Goal: Transaction & Acquisition: Purchase product/service

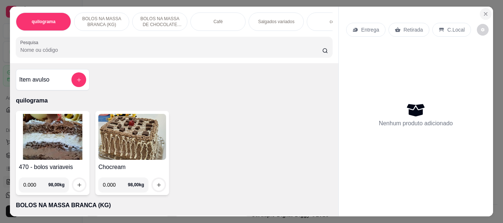
click at [483, 11] on icon "Close" at bounding box center [486, 14] width 6 height 6
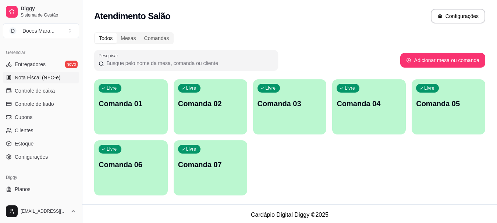
scroll to position [306, 0]
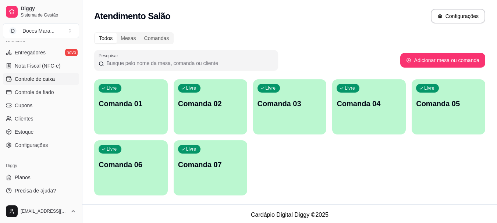
click at [47, 80] on span "Controle de caixa" at bounding box center [35, 78] width 40 height 7
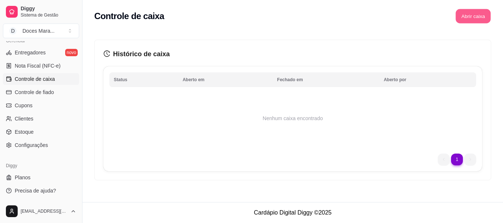
click at [473, 16] on button "Abrir caixa" at bounding box center [472, 16] width 35 height 14
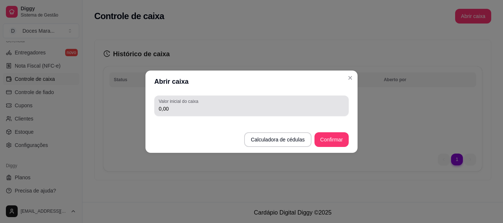
click at [185, 109] on input "0,00" at bounding box center [252, 108] width 186 height 7
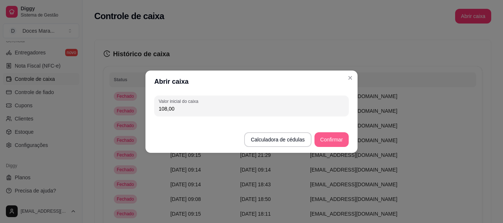
type input "108,00"
click at [338, 143] on button "Confirmar" at bounding box center [331, 140] width 34 height 15
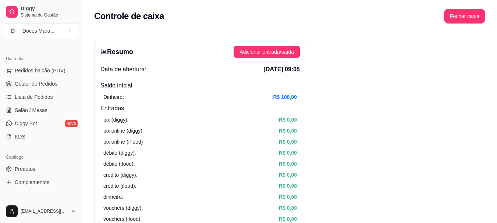
scroll to position [12, 0]
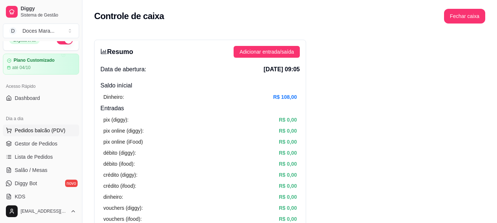
click at [57, 128] on span "Pedidos balcão (PDV)" at bounding box center [40, 130] width 51 height 7
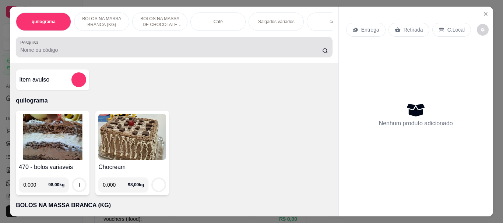
click at [60, 54] on input "Pesquisa" at bounding box center [171, 49] width 302 height 7
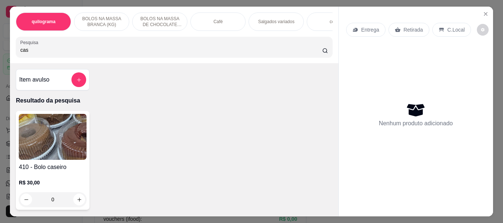
type input "cas"
click at [49, 134] on img at bounding box center [53, 137] width 68 height 46
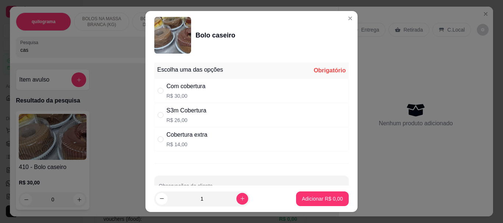
click at [159, 117] on input "" at bounding box center [161, 115] width 6 height 6
radio input "true"
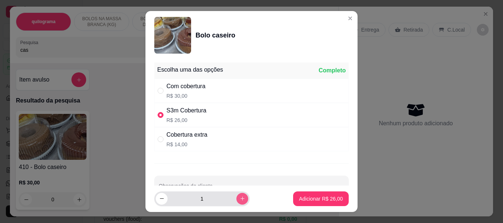
click at [236, 202] on button "increase-product-quantity" at bounding box center [242, 199] width 12 height 12
type input "2"
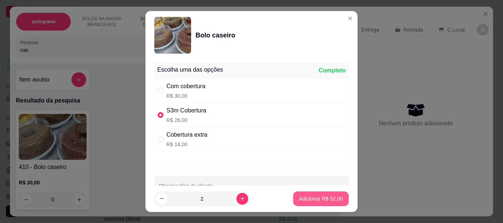
click at [306, 200] on p "Adicionar R$ 52,00" at bounding box center [321, 198] width 44 height 7
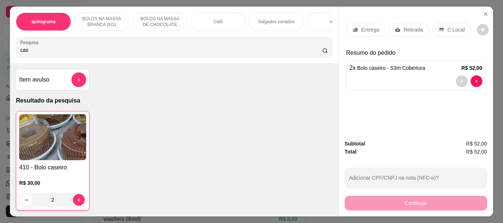
type input "2"
click at [60, 156] on img at bounding box center [52, 137] width 67 height 46
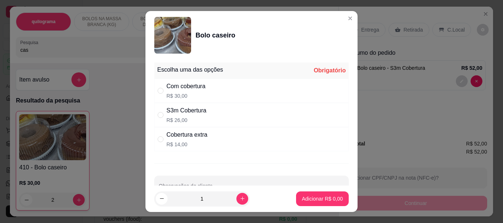
drag, startPoint x: 160, startPoint y: 90, endPoint x: 231, endPoint y: 137, distance: 85.8
click at [160, 90] on input "" at bounding box center [161, 91] width 6 height 6
radio input "true"
click at [320, 191] on footer "1 Adicionar R$ 30,00" at bounding box center [251, 199] width 212 height 27
click at [305, 198] on p "Adicionar R$ 30,00" at bounding box center [321, 198] width 43 height 7
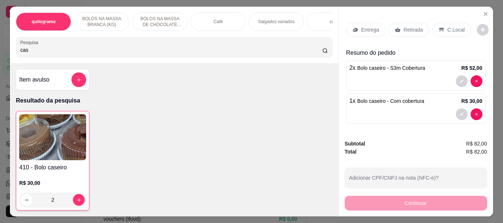
drag, startPoint x: 402, startPoint y: 26, endPoint x: 294, endPoint y: 41, distance: 109.6
click at [403, 27] on p "Retirada" at bounding box center [413, 29] width 20 height 7
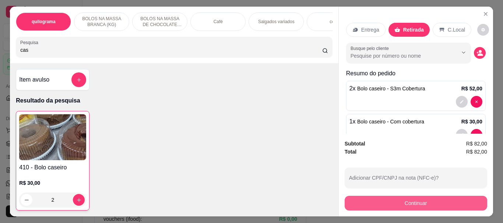
click at [389, 204] on button "Continuar" at bounding box center [416, 203] width 142 height 15
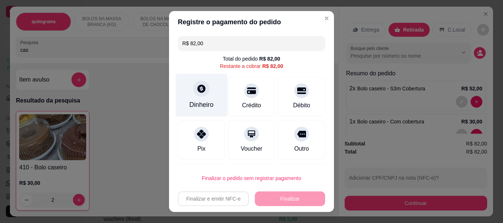
click at [199, 98] on div "Dinheiro" at bounding box center [202, 95] width 52 height 43
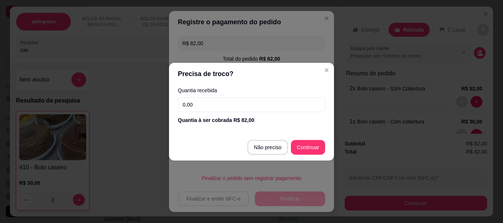
drag, startPoint x: 212, startPoint y: 110, endPoint x: 161, endPoint y: 110, distance: 51.5
click at [161, 110] on div "Precisa de troco? Quantia recebida 0,00 Quantia à ser cobrada R$ 82,00 Não prec…" at bounding box center [251, 111] width 503 height 223
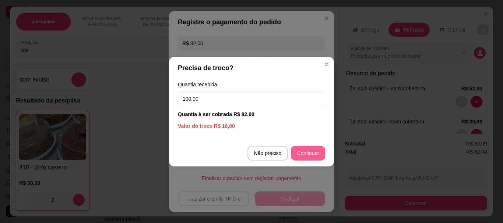
type input "100,00"
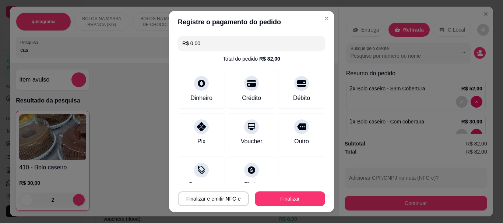
type input "R$ 0,00"
click at [287, 194] on button "Finalizar" at bounding box center [290, 199] width 70 height 15
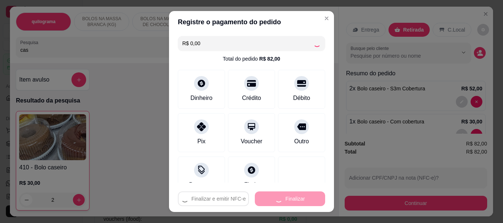
type input "0"
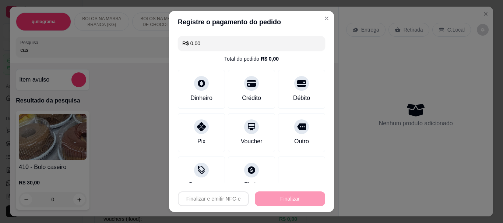
type input "-R$ 82,00"
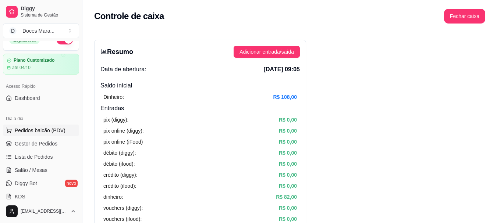
click at [53, 131] on span "Pedidos balcão (PDV)" at bounding box center [40, 130] width 51 height 7
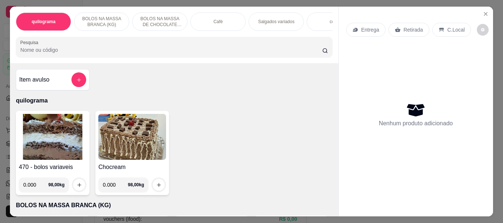
click at [59, 149] on img at bounding box center [53, 137] width 68 height 46
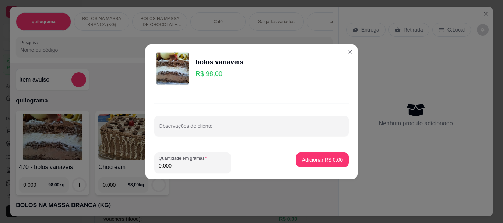
drag, startPoint x: 193, startPoint y: 165, endPoint x: 119, endPoint y: 165, distance: 74.7
click at [119, 165] on div "bolos variaveis R$ 98,00 Observações do cliente Quantidade em gramas 0.000 Adic…" at bounding box center [251, 111] width 503 height 223
type input "0.100"
click at [320, 160] on p "Adicionar R$ 9,80" at bounding box center [322, 159] width 40 height 7
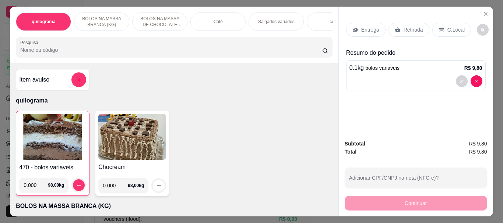
click at [409, 31] on div "Retirada" at bounding box center [408, 30] width 41 height 14
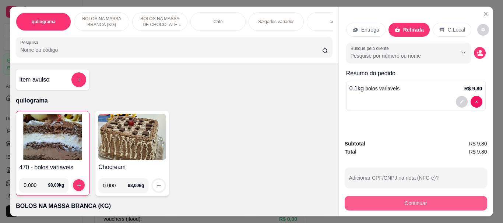
click at [392, 196] on button "Continuar" at bounding box center [416, 203] width 142 height 15
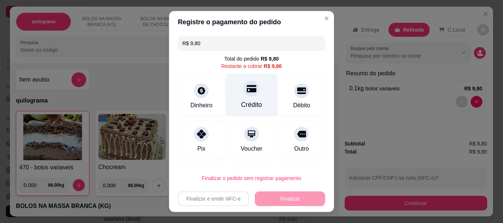
click at [246, 96] on div at bounding box center [251, 89] width 16 height 16
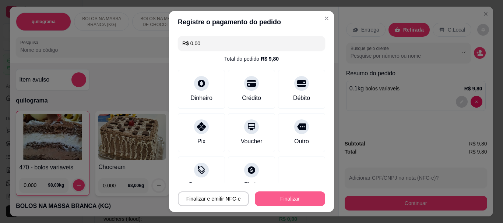
click at [287, 195] on button "Finalizar" at bounding box center [290, 199] width 70 height 15
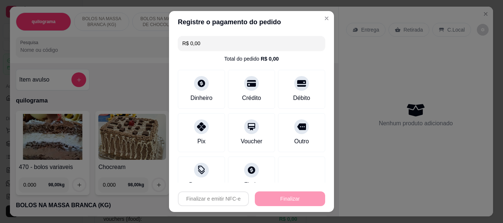
type input "-R$ 9,80"
